Goal: Task Accomplishment & Management: Complete application form

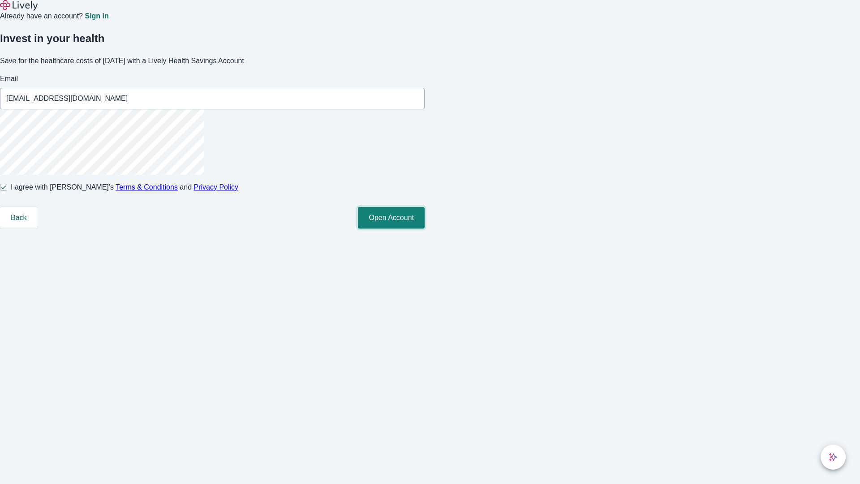
click at [424, 228] on button "Open Account" at bounding box center [391, 217] width 67 height 21
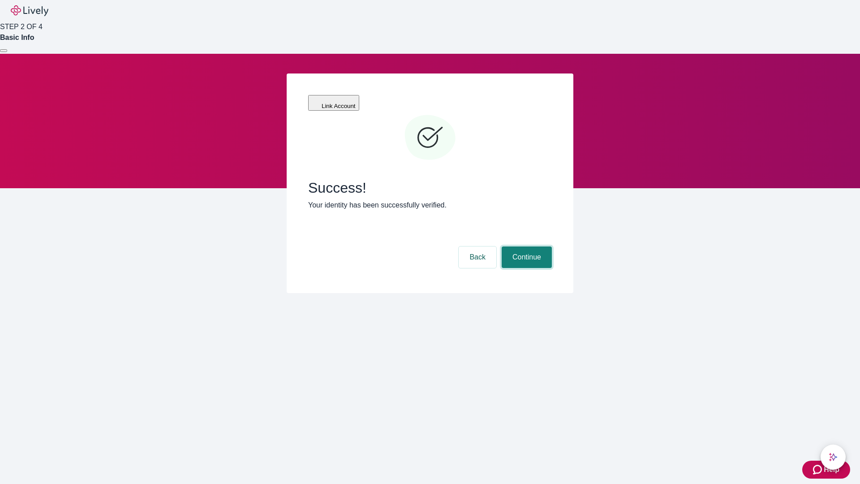
click at [525, 246] on button "Continue" at bounding box center [526, 256] width 50 height 21
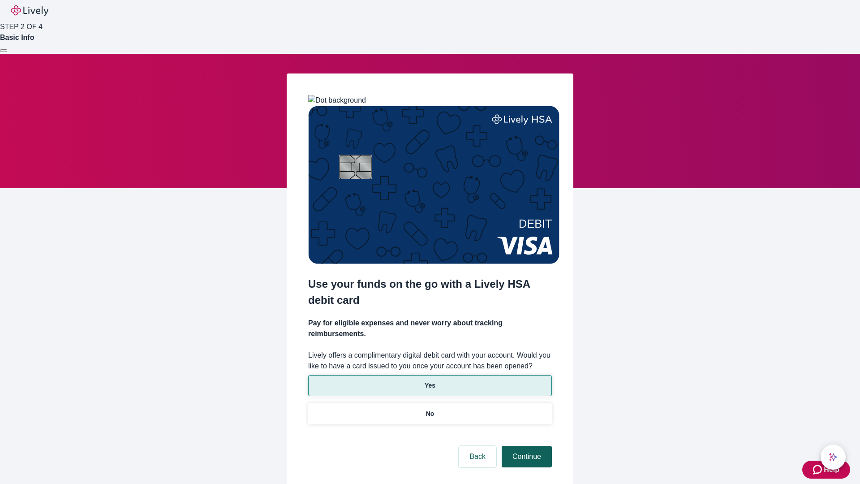
click at [429, 409] on p "No" at bounding box center [430, 413] width 9 height 9
click at [525, 445] on button "Continue" at bounding box center [526, 455] width 50 height 21
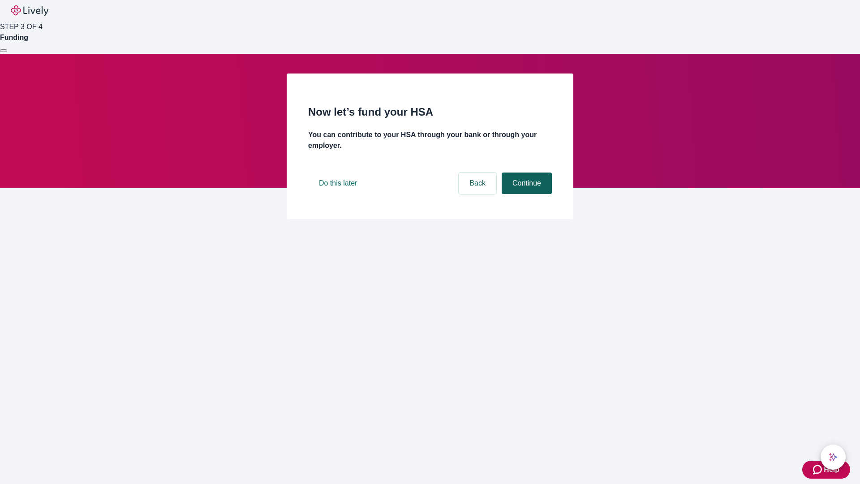
click at [525, 194] on button "Continue" at bounding box center [526, 182] width 50 height 21
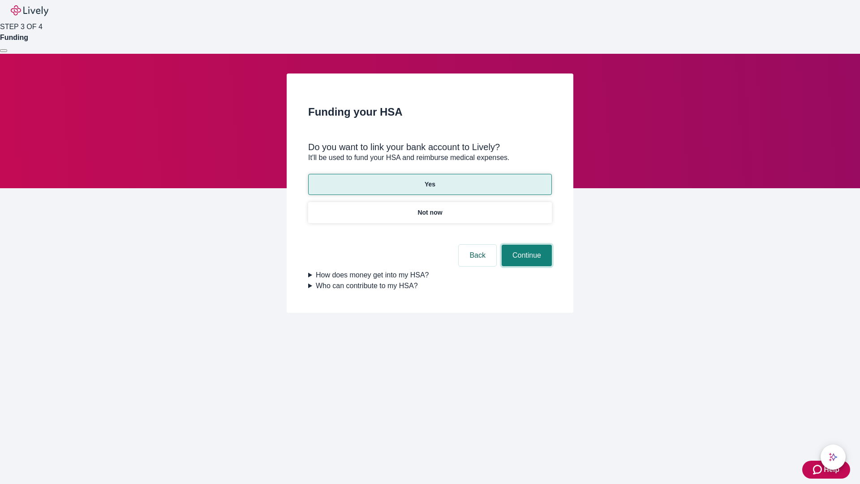
click at [525, 244] on button "Continue" at bounding box center [526, 254] width 50 height 21
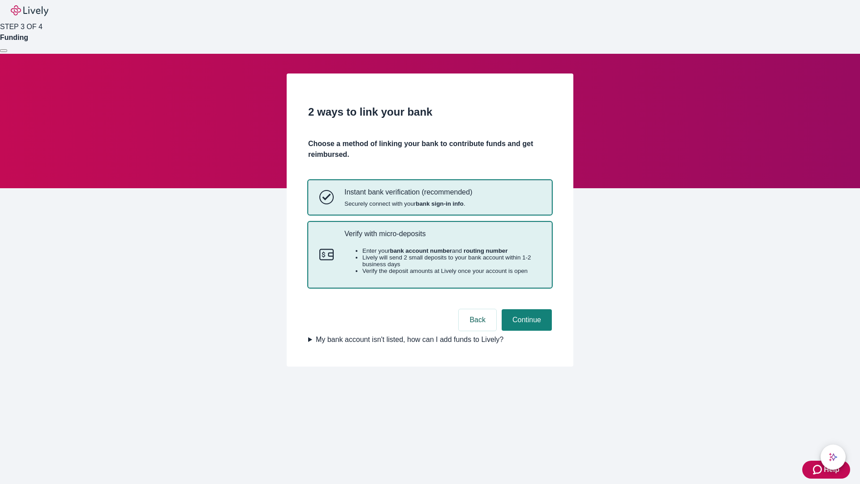
click at [442, 238] on p "Verify with micro-deposits" at bounding box center [442, 233] width 196 height 9
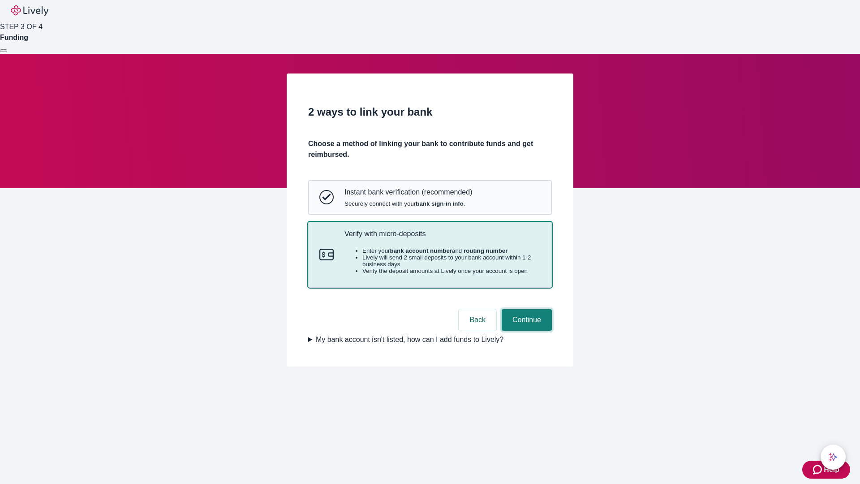
click at [525, 330] on button "Continue" at bounding box center [526, 319] width 50 height 21
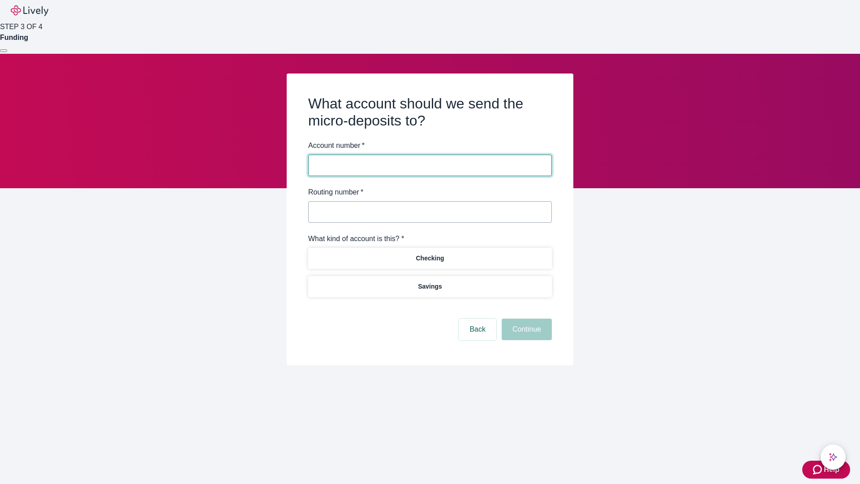
type input "122000661"
